Goal: Information Seeking & Learning: Learn about a topic

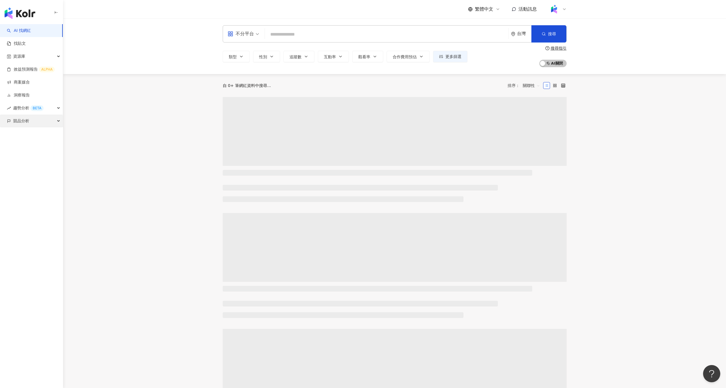
click at [50, 118] on div "競品分析" at bounding box center [31, 120] width 63 height 13
click at [38, 131] on link "品牌帳號分析" at bounding box center [26, 134] width 24 height 6
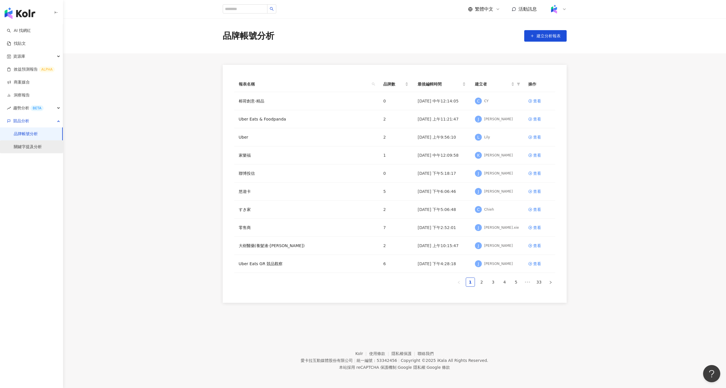
click at [42, 144] on link "關鍵字提及分析" at bounding box center [28, 147] width 28 height 6
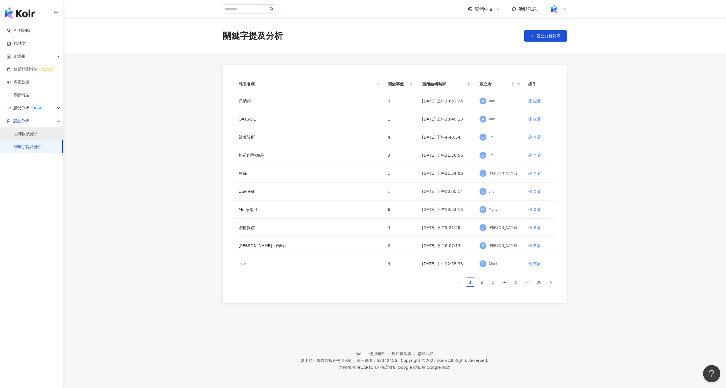
click at [38, 131] on link "品牌帳號分析" at bounding box center [26, 134] width 24 height 6
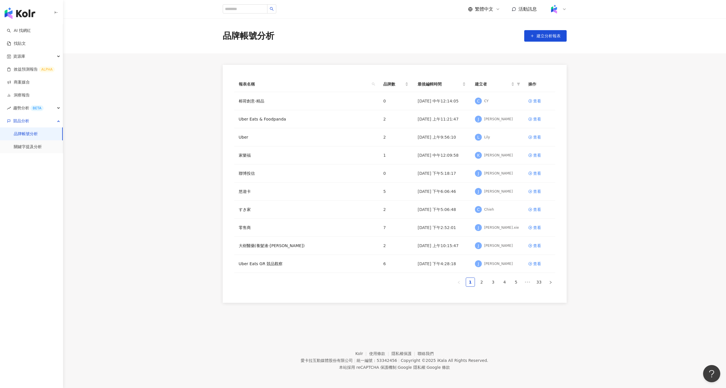
click at [31, 136] on link "品牌帳號分析" at bounding box center [26, 134] width 24 height 6
click at [535, 116] on div "查看" at bounding box center [537, 119] width 8 height 6
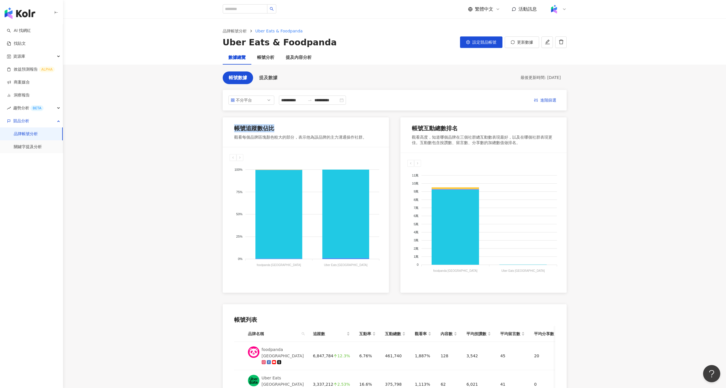
drag, startPoint x: 276, startPoint y: 129, endPoint x: 232, endPoint y: 129, distance: 43.9
click at [232, 129] on div "帳號追蹤數佔比 觀看每個品牌區塊顏色較大的部分，表示他為該品牌的主力溝通操作社群。" at bounding box center [306, 132] width 166 height 30
copy div "帳號追蹤數佔比"
